Goal: Information Seeking & Learning: Learn about a topic

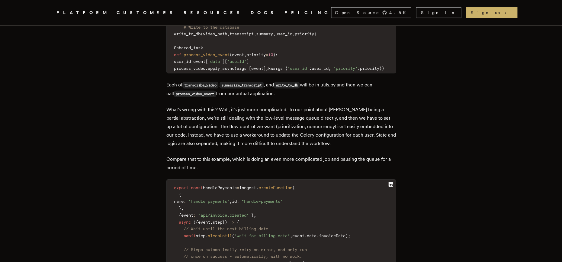
scroll to position [1928, 0]
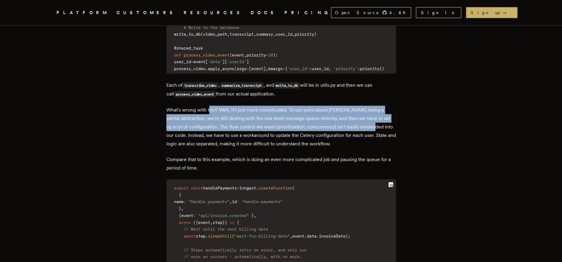
drag, startPoint x: 212, startPoint y: 102, endPoint x: 381, endPoint y: 120, distance: 169.1
click at [381, 120] on p "What's wrong with this? Well, it's just more complicated. To our point about [P…" at bounding box center [280, 127] width 229 height 42
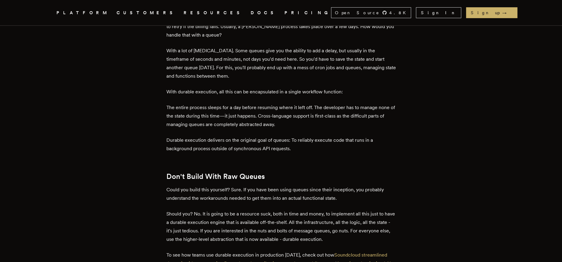
scroll to position [2333, 0]
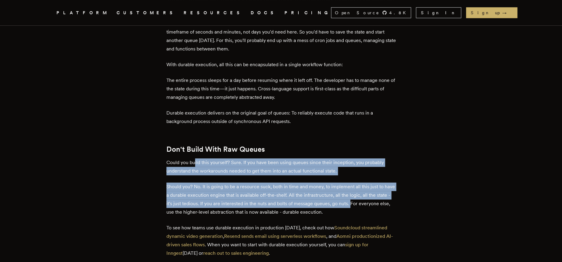
drag, startPoint x: 201, startPoint y: 155, endPoint x: 369, endPoint y: 201, distance: 173.7
click at [369, 201] on p "Should you? No. It is going to be a resource suck, both in time and money, to i…" at bounding box center [280, 199] width 229 height 34
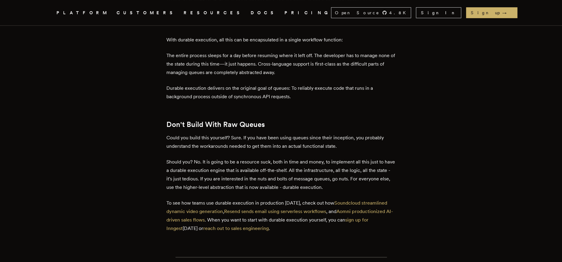
scroll to position [2362, 0]
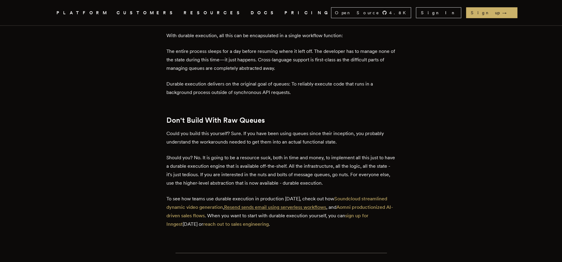
click at [318, 204] on link "Resend sends email using serverless workflows" at bounding box center [275, 207] width 102 height 6
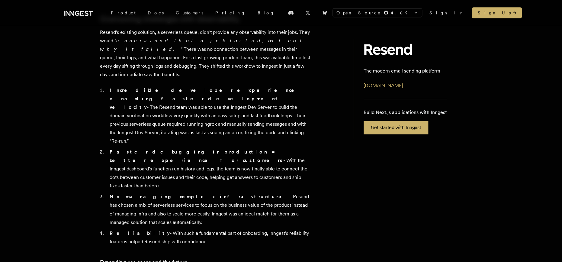
scroll to position [290, 0]
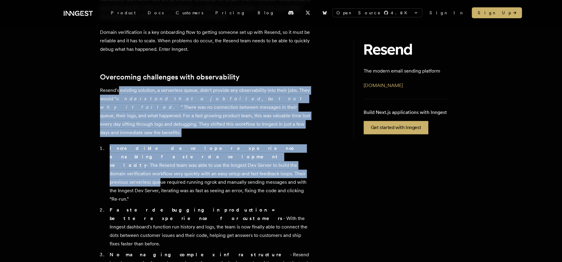
drag, startPoint x: 118, startPoint y: 91, endPoint x: 281, endPoint y: 160, distance: 177.4
click at [281, 160] on div "Resend (YC W23) is modern email sending platform that's raising the bar for dev…" at bounding box center [205, 141] width 211 height 474
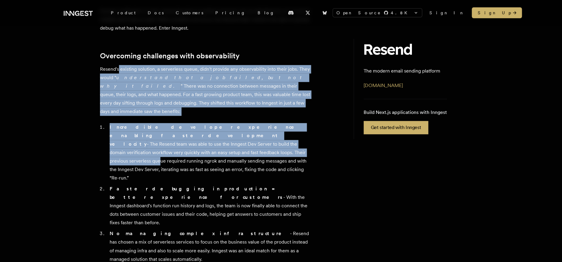
scroll to position [319, 0]
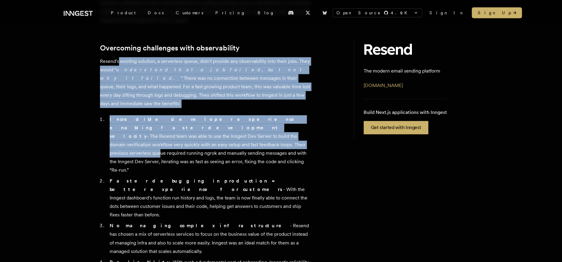
click at [192, 124] on li "Incredible developer experience enabling faster development velocity - The Rese…" at bounding box center [209, 144] width 203 height 59
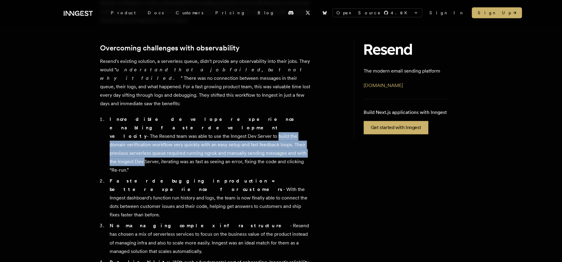
drag, startPoint x: 197, startPoint y: 119, endPoint x: 282, endPoint y: 138, distance: 86.8
click at [282, 138] on li "Incredible developer experience enabling faster development velocity - The Rese…" at bounding box center [209, 144] width 203 height 59
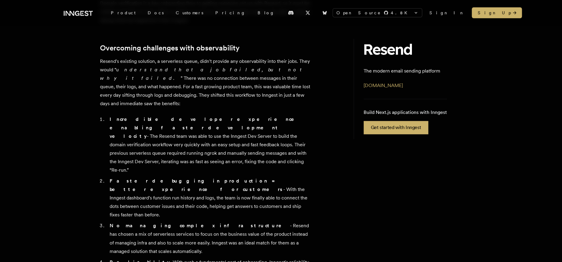
click at [282, 144] on li "Incredible developer experience enabling faster development velocity - The Rese…" at bounding box center [209, 144] width 203 height 59
drag, startPoint x: 134, startPoint y: 166, endPoint x: 297, endPoint y: 180, distance: 163.3
click at [297, 180] on li "Faster debugging in production = better experience for customers - With the Inn…" at bounding box center [209, 198] width 203 height 42
click at [298, 180] on li "Faster debugging in production = better experience for customers - With the Inn…" at bounding box center [209, 198] width 203 height 42
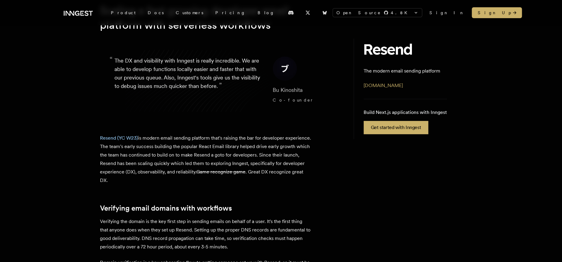
scroll to position [58, 0]
